Goal: Transaction & Acquisition: Obtain resource

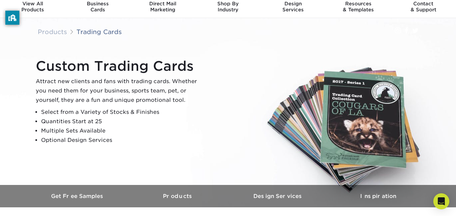
scroll to position [25, 0]
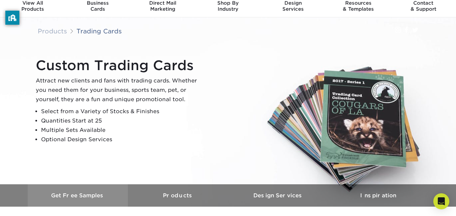
click at [71, 195] on h3 "Get Free Samples" at bounding box center [78, 195] width 100 height 6
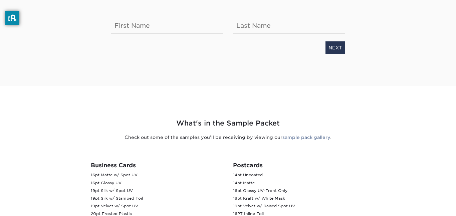
scroll to position [167, 0]
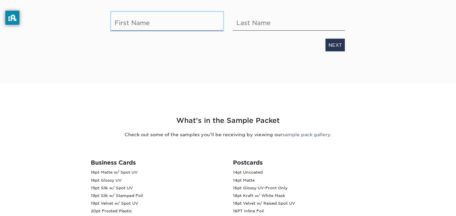
click at [161, 22] on input "text" at bounding box center [167, 21] width 112 height 19
type input "Matteo"
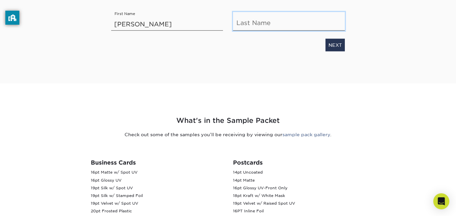
click at [274, 25] on input "text" at bounding box center [289, 21] width 112 height 19
type input "Derasmo"
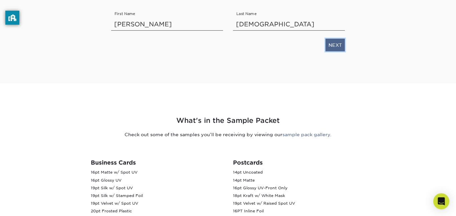
click at [337, 46] on link "NEXT" at bounding box center [334, 45] width 19 height 13
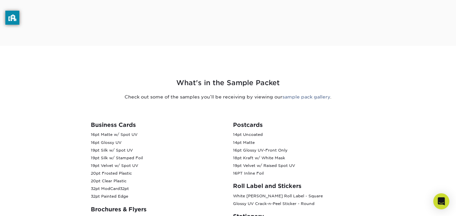
scroll to position [40, 0]
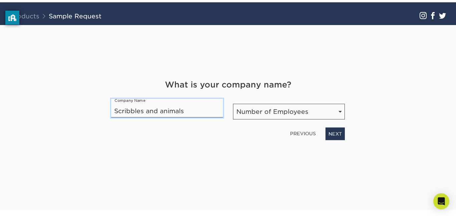
type input "Scribbles and animals"
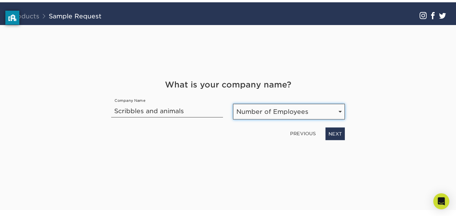
click at [283, 111] on select "Number of Employees Self-employed 1-10 employees 11-50 employees 51-200 employe…" at bounding box center [289, 112] width 112 height 16
select select "Self-employed"
click at [233, 104] on select "Number of Employees Self-employed 1-10 employees 11-50 employees 51-200 employe…" at bounding box center [289, 112] width 112 height 16
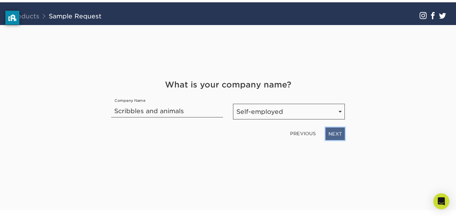
click at [340, 135] on link "NEXT" at bounding box center [334, 133] width 19 height 13
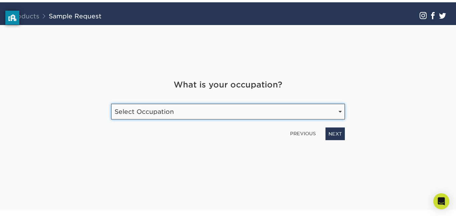
click at [289, 114] on select "Select Occupation Agency Automotive Blogger Cleaning Services Construction Educ…" at bounding box center [228, 112] width 234 height 16
click at [111, 104] on select "Select Occupation Agency Automotive Blogger Cleaning Services Construction Educ…" at bounding box center [228, 112] width 234 height 16
click at [298, 110] on select "Select Occupation Agency Automotive Blogger Cleaning Services Construction Educ…" at bounding box center [228, 112] width 234 height 16
select select "Graphic Designer / Freelance"
click at [111, 104] on select "Select Occupation Agency Automotive Blogger Cleaning Services Construction Educ…" at bounding box center [228, 112] width 234 height 16
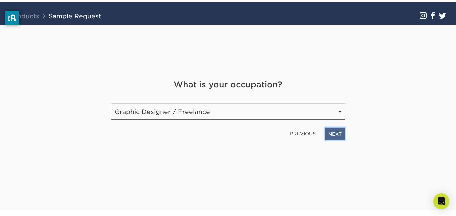
click at [336, 136] on link "NEXT" at bounding box center [334, 133] width 19 height 13
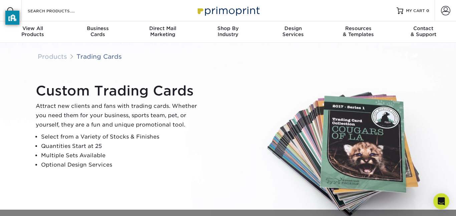
click at [337, 171] on div "Custom Trading Cards Attract new clients and fans with trading cards. Whether y…" at bounding box center [231, 126] width 401 height 92
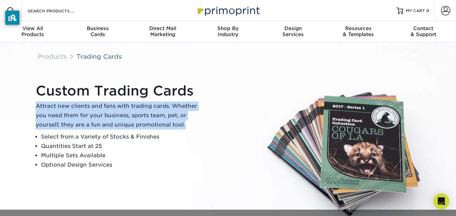
drag, startPoint x: 301, startPoint y: 126, endPoint x: 393, endPoint y: 166, distance: 99.9
click at [393, 166] on div "Custom Trading Cards Attract new clients and fans with trading cards. Whether y…" at bounding box center [231, 126] width 401 height 92
click at [393, 165] on div "Custom Trading Cards Attract new clients and fans with trading cards. Whether y…" at bounding box center [231, 126] width 401 height 92
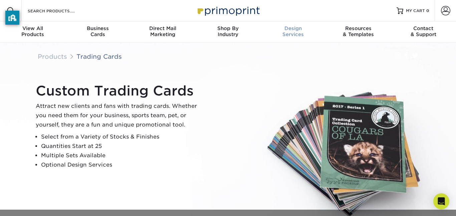
click at [290, 34] on div "Design Services" at bounding box center [293, 31] width 65 height 12
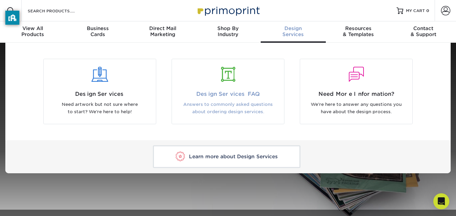
click at [98, 96] on span "Design Services" at bounding box center [100, 94] width 102 height 8
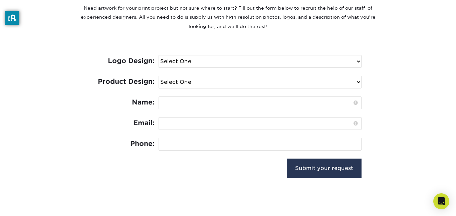
scroll to position [280, 0]
click at [358, 62] on select "Select One I need a logo design: $300 No thank you" at bounding box center [260, 61] width 202 height 12
select select "No Logo"
click at [159, 55] on select "Select One I need a logo design: $300 No thank you" at bounding box center [260, 61] width 202 height 12
click at [293, 83] on select "Select One Logo Design Only Design Edits Banner Design: $50.00 Bookmark Design:…" at bounding box center [260, 82] width 202 height 12
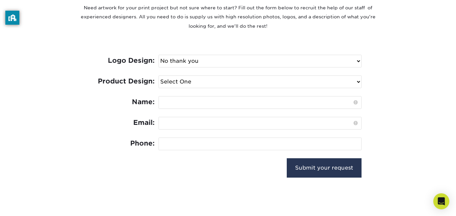
select select "Trading Cards - $100"
click at [159, 76] on select "Select One Logo Design Only Design Edits Banner Design: $50.00 Bookmark Design:…" at bounding box center [260, 82] width 202 height 12
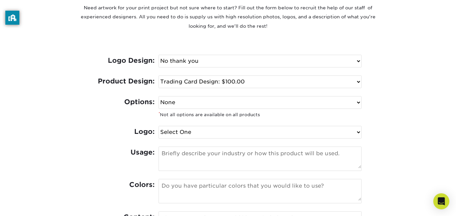
click at [165, 107] on select "None Spot UV Foil Spot UV & Foil" at bounding box center [260, 102] width 202 height 12
click at [84, 113] on div "Tell Us About Your Project Need artwork for your print project but not sure whe…" at bounding box center [228, 146] width 401 height 388
